Goal: Contribute content

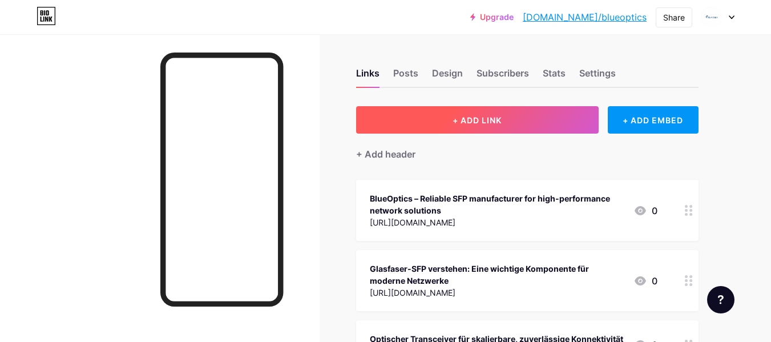
click at [496, 130] on button "+ ADD LINK" at bounding box center [477, 119] width 243 height 27
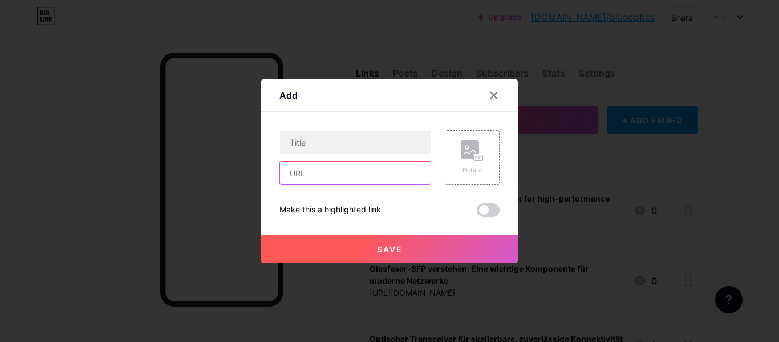
click at [323, 171] on input "text" at bounding box center [355, 172] width 151 height 23
paste input "[URL][DOMAIN_NAME]"
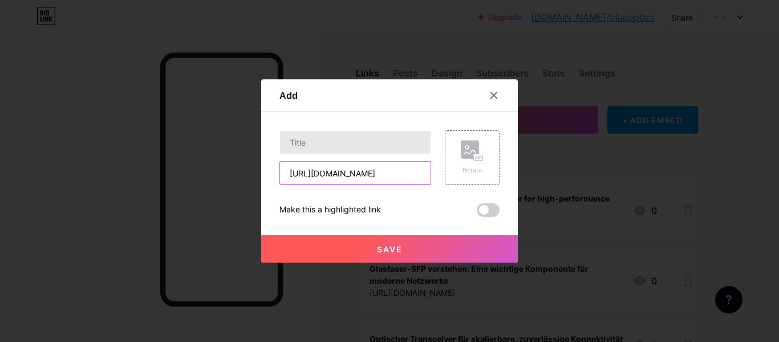
scroll to position [0, 518]
type input "[URL][DOMAIN_NAME]"
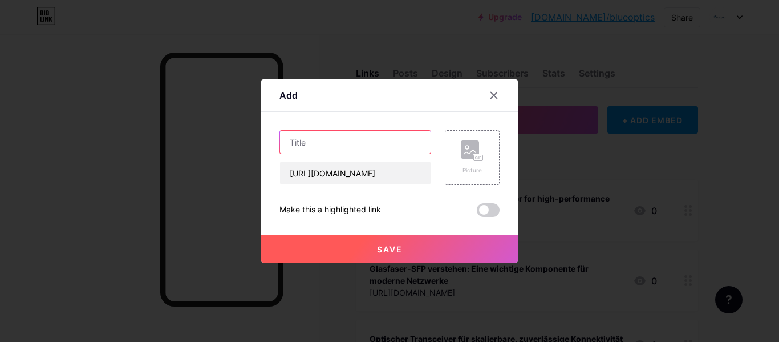
click at [318, 147] on input "text" at bounding box center [355, 142] width 151 height 23
paste input "Wie wählt man Netzwerkprodukte für Hochleistungsrechner aus?"
type input "Wie wählt man Netzwerkprodukte für Hochleistungsrechner aus?"
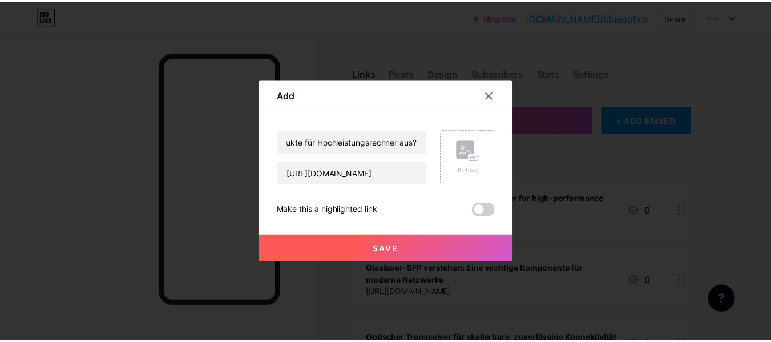
scroll to position [0, 0]
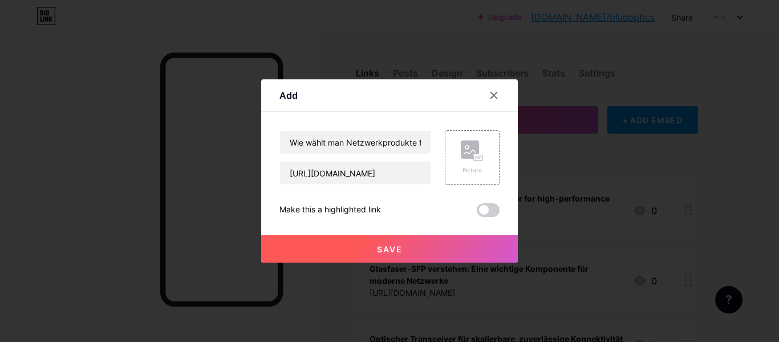
click at [386, 248] on span "Save" at bounding box center [390, 249] width 26 height 10
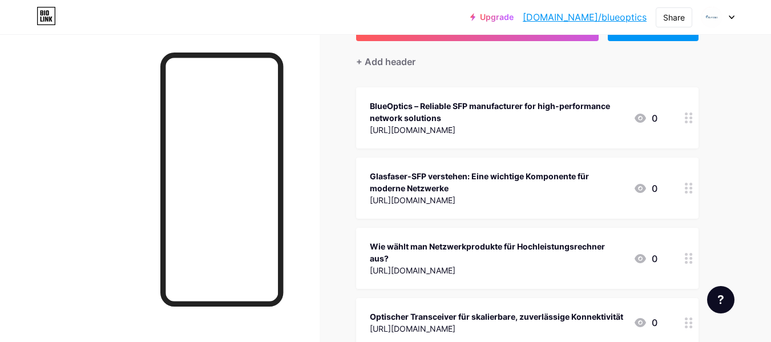
scroll to position [112, 0]
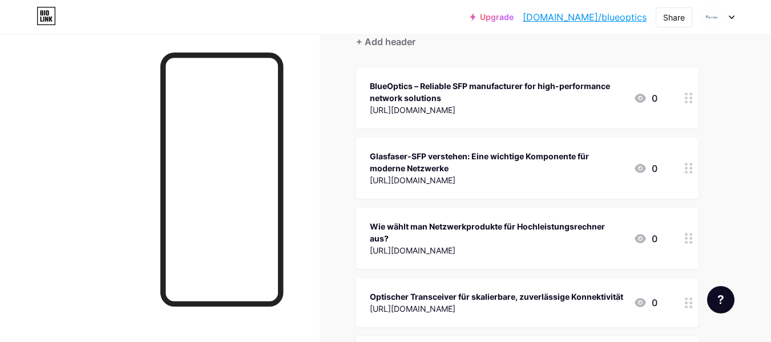
click at [689, 243] on div at bounding box center [688, 238] width 19 height 61
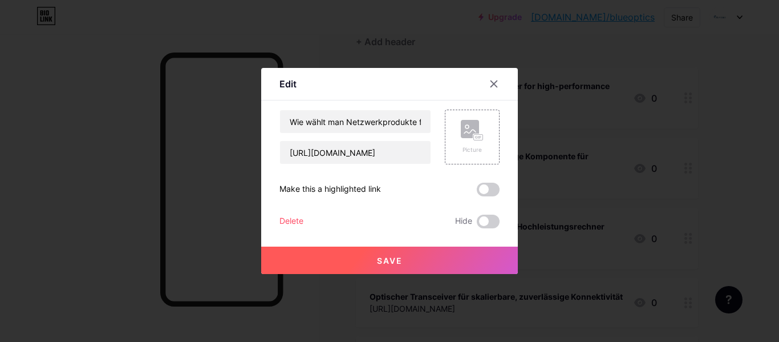
click at [293, 221] on div "Delete" at bounding box center [292, 222] width 24 height 14
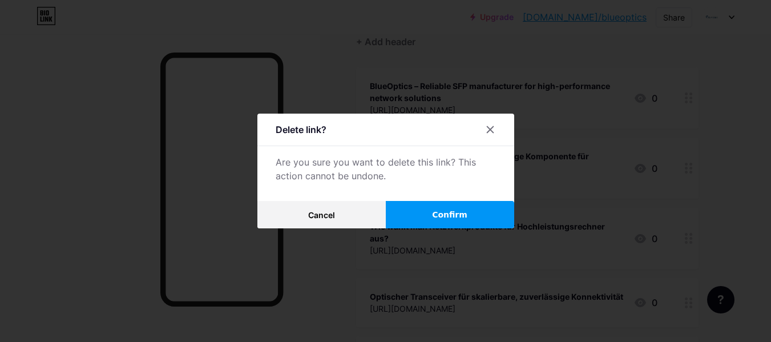
click at [455, 219] on span "Confirm" at bounding box center [449, 215] width 35 height 12
